Goal: Download file/media

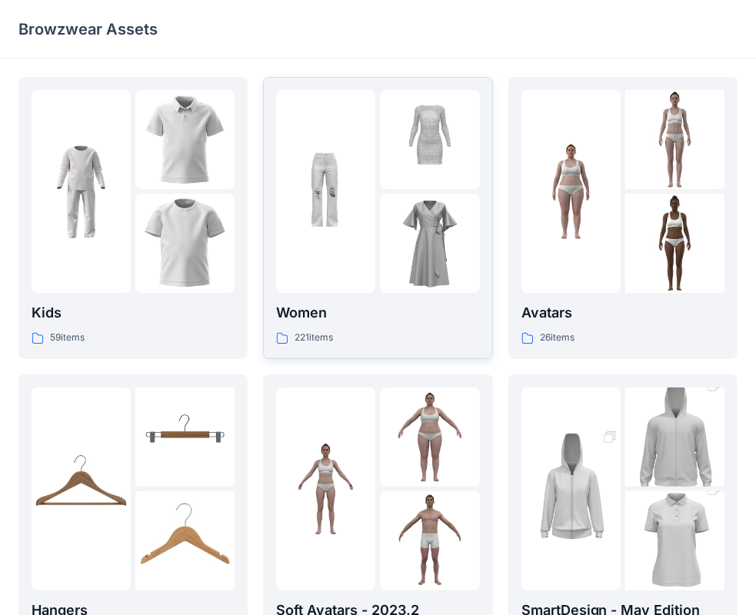
click at [369, 261] on div at bounding box center [325, 191] width 99 height 203
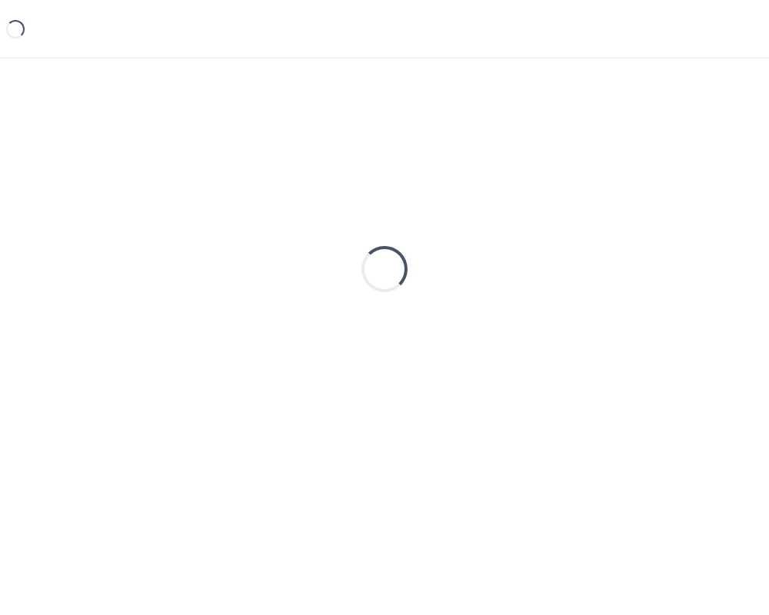
click at [369, 261] on div "Loading..." at bounding box center [385, 269] width 62 height 62
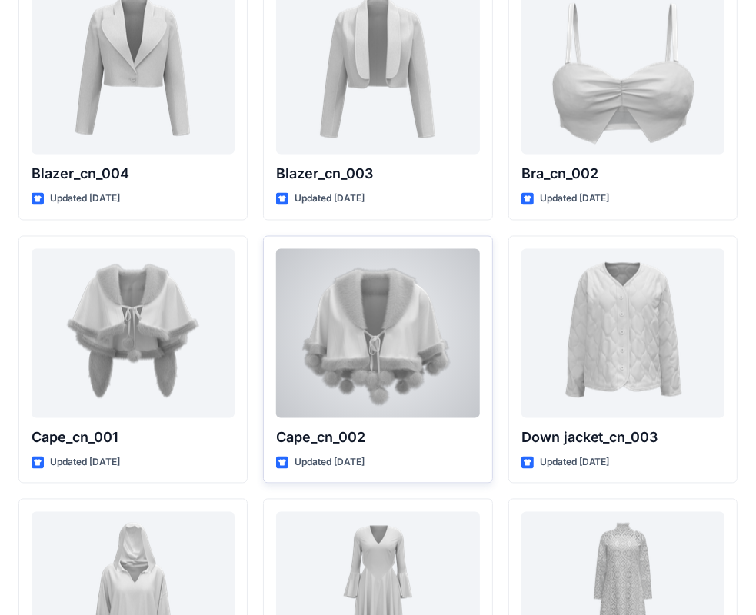
scroll to position [9455, 0]
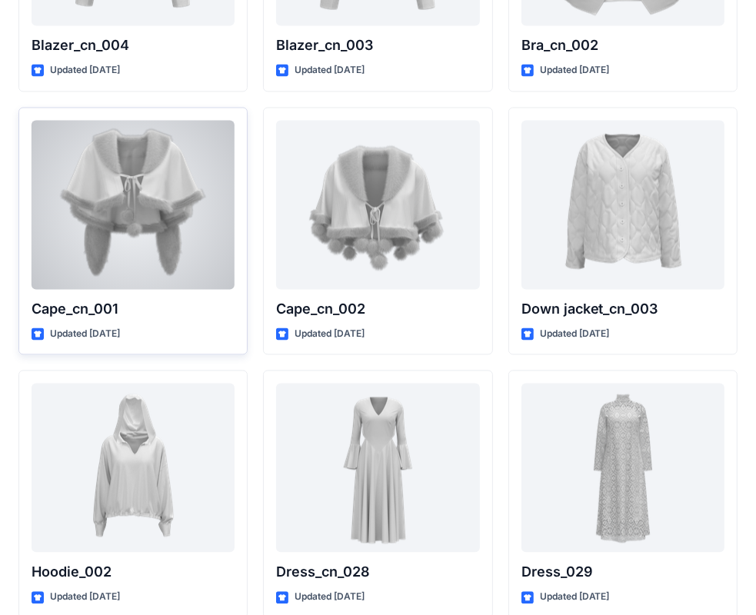
click at [182, 226] on div at bounding box center [133, 204] width 203 height 169
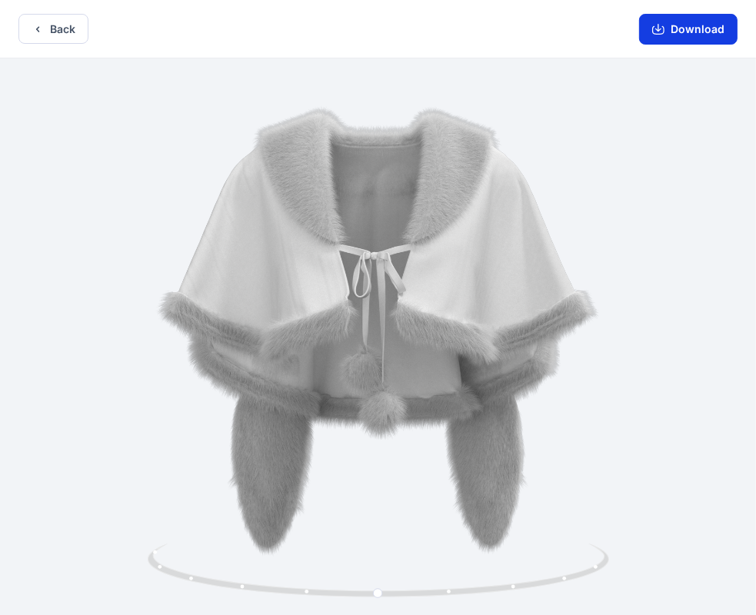
click at [694, 27] on button "Download" at bounding box center [688, 29] width 98 height 31
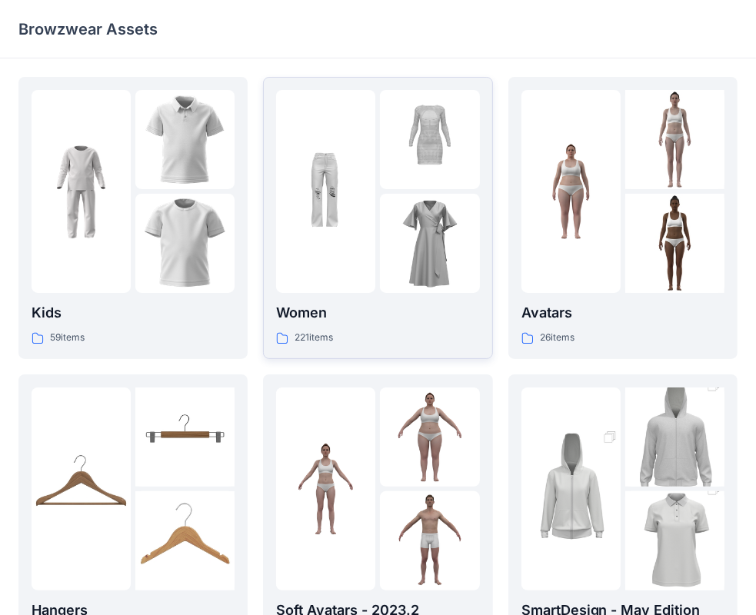
click at [385, 188] on div at bounding box center [429, 139] width 99 height 99
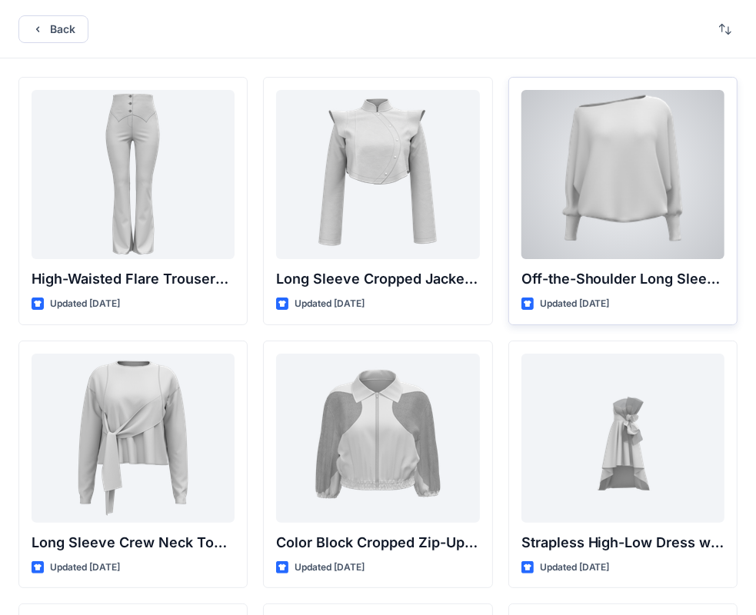
click at [588, 158] on div at bounding box center [622, 174] width 203 height 169
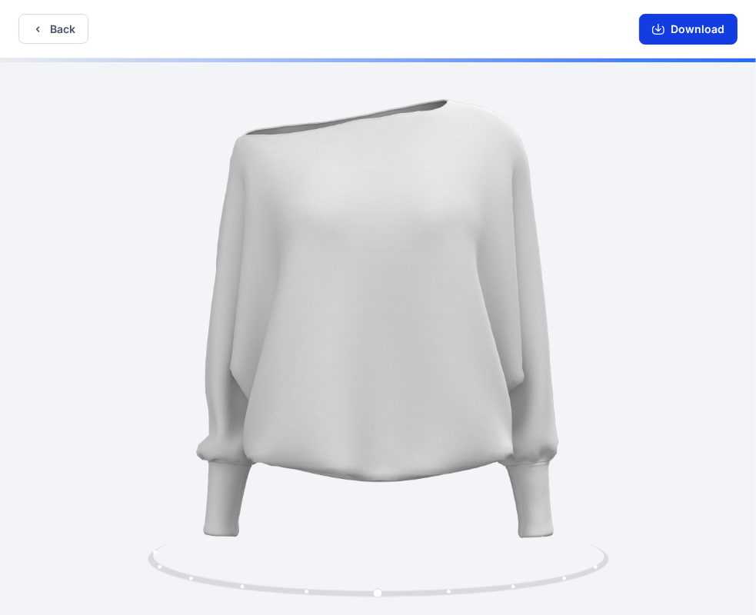
click at [686, 29] on button "Download" at bounding box center [688, 29] width 98 height 31
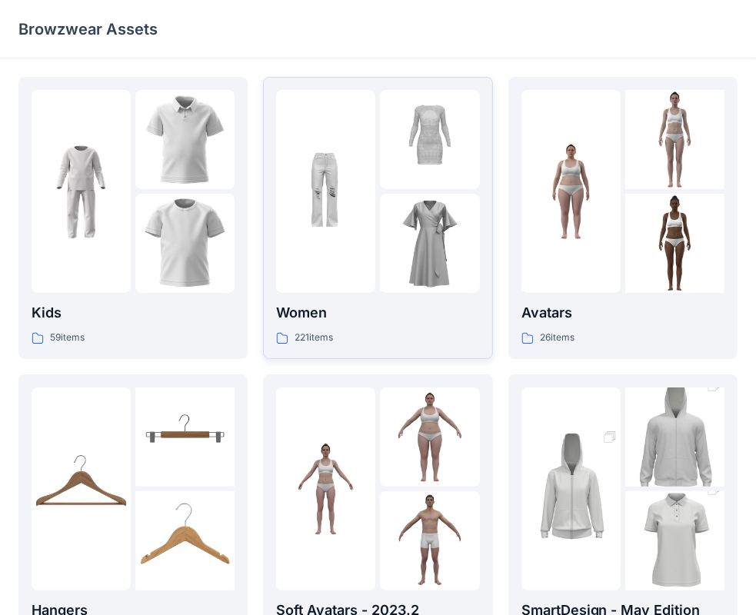
click at [330, 164] on div at bounding box center [325, 191] width 99 height 203
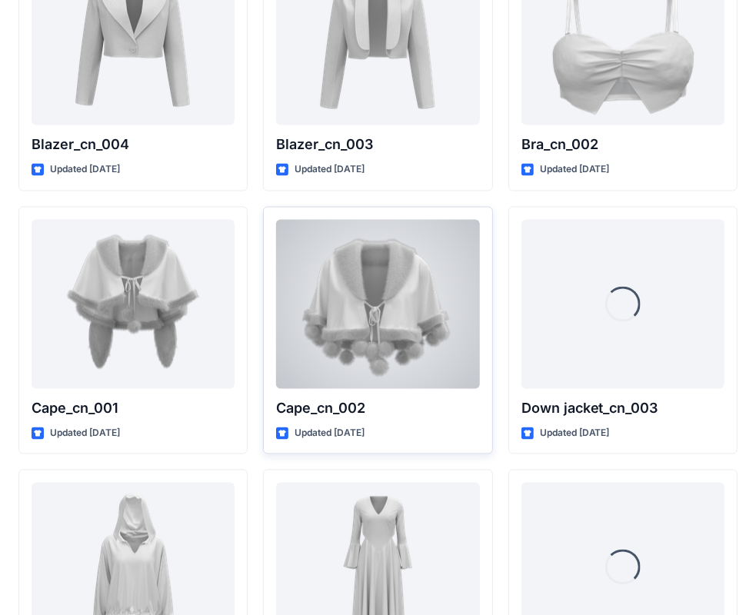
scroll to position [9378, 0]
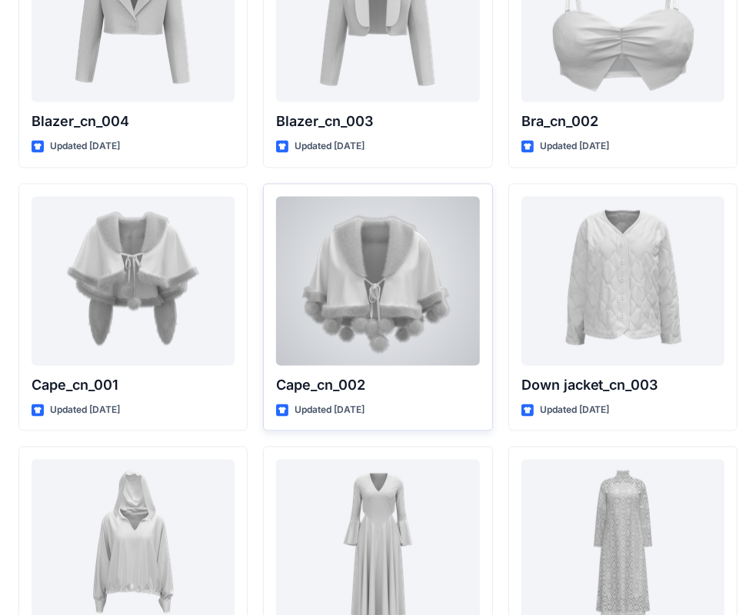
click at [435, 258] on div at bounding box center [377, 281] width 203 height 169
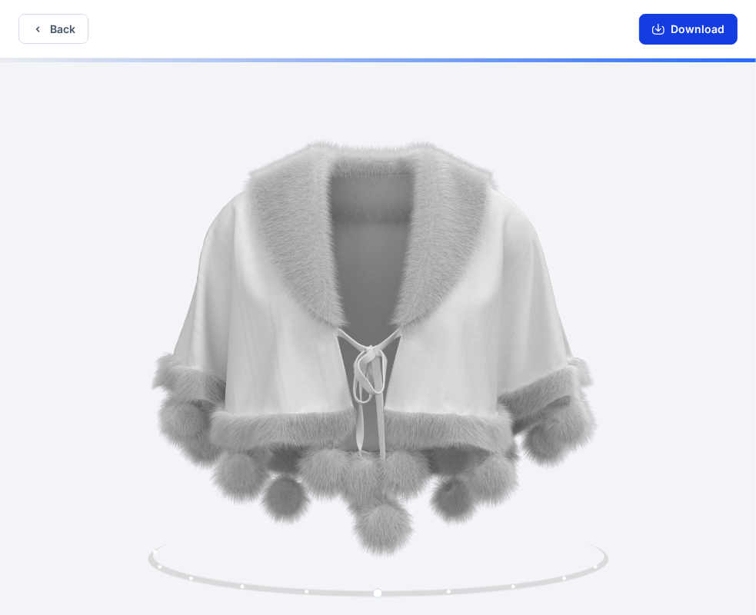
drag, startPoint x: 688, startPoint y: 31, endPoint x: 678, endPoint y: 53, distance: 24.1
click at [688, 31] on button "Download" at bounding box center [688, 29] width 98 height 31
